Goal: Check status: Check status

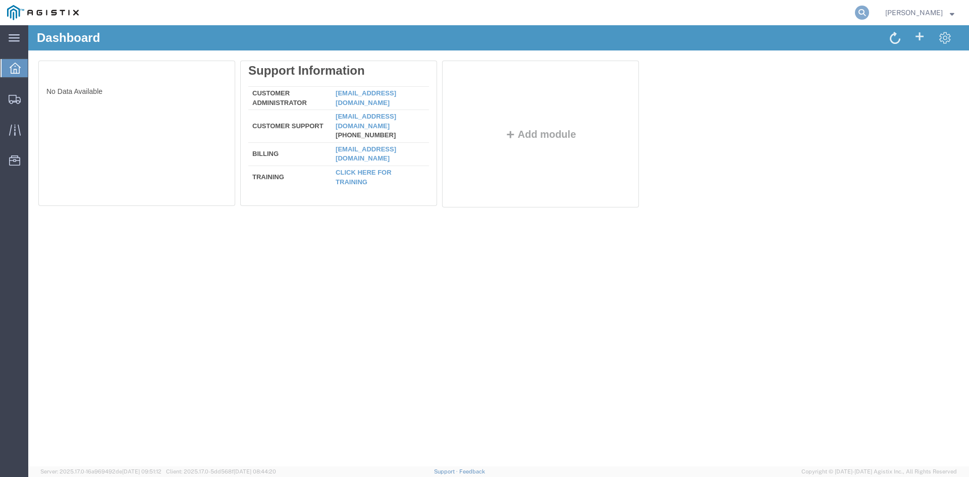
click at [867, 13] on icon at bounding box center [862, 13] width 14 height 14
paste input "56429890"
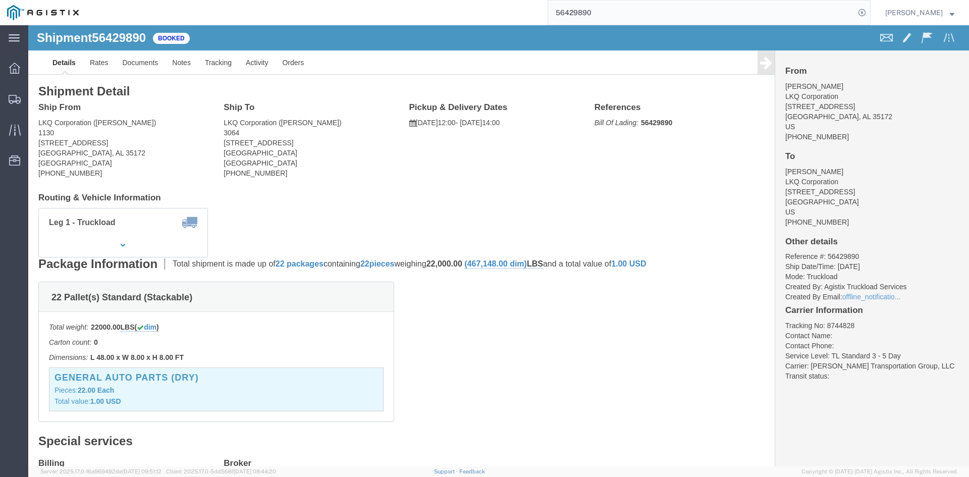
click at [590, 12] on input "56429890" at bounding box center [701, 13] width 307 height 24
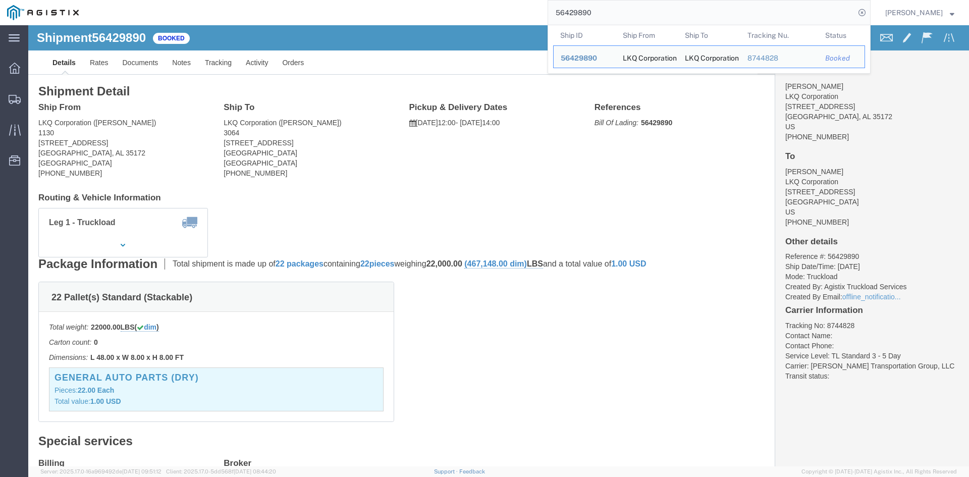
click at [590, 12] on input "56429890" at bounding box center [701, 13] width 307 height 24
paste input "526037"
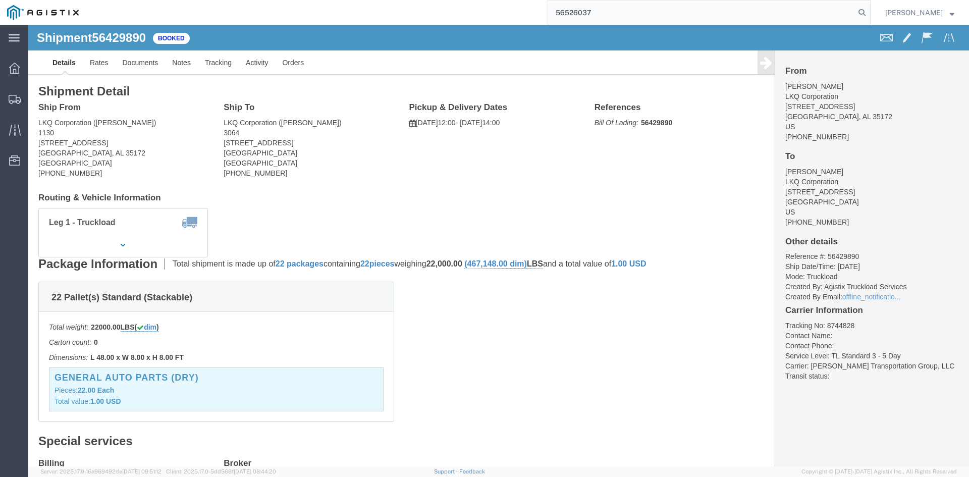
type input "56526037"
